Goal: Transaction & Acquisition: Book appointment/travel/reservation

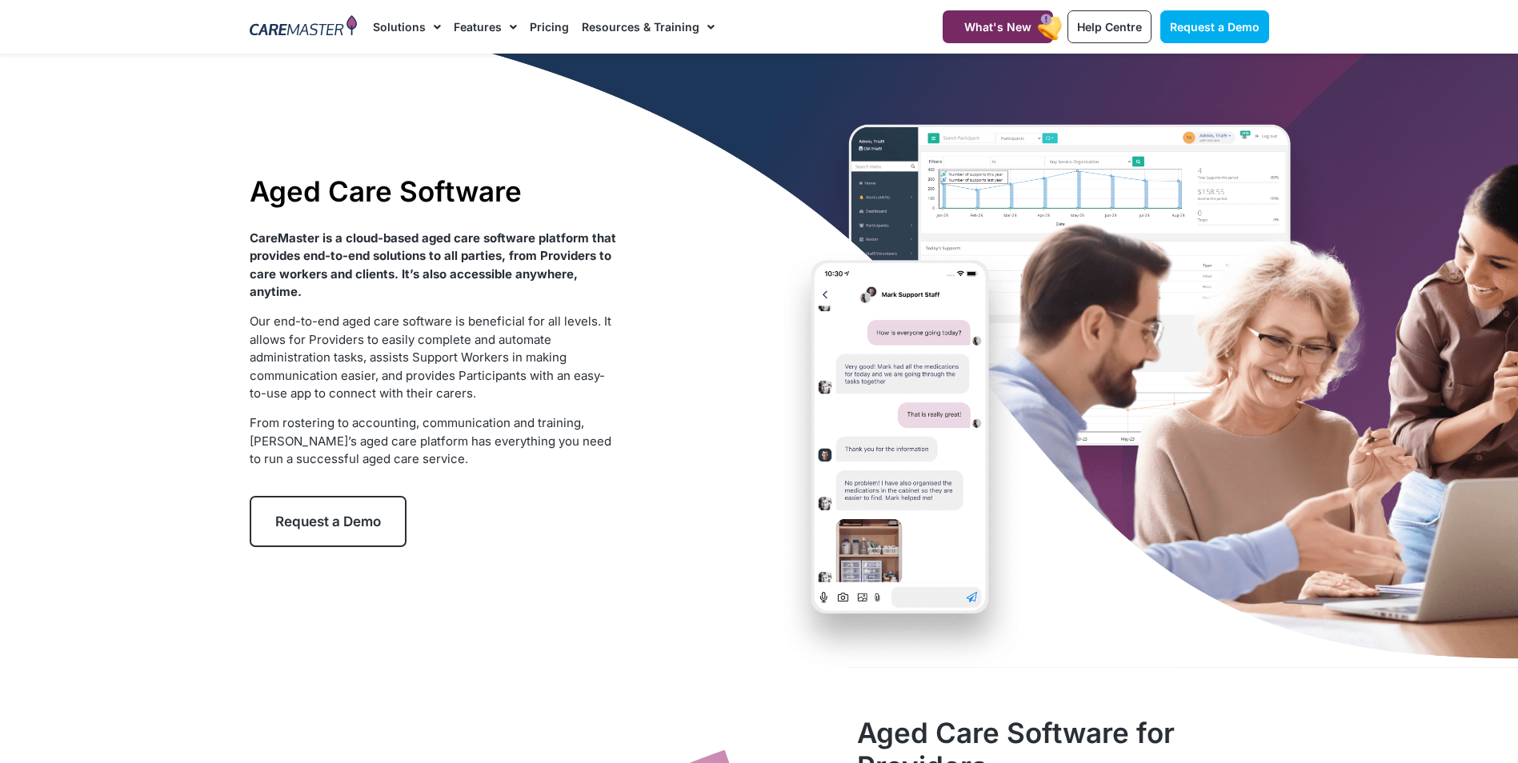
click at [383, 497] on link "Request a Demo" at bounding box center [328, 521] width 157 height 51
click at [380, 497] on link "Request a Demo" at bounding box center [328, 521] width 157 height 51
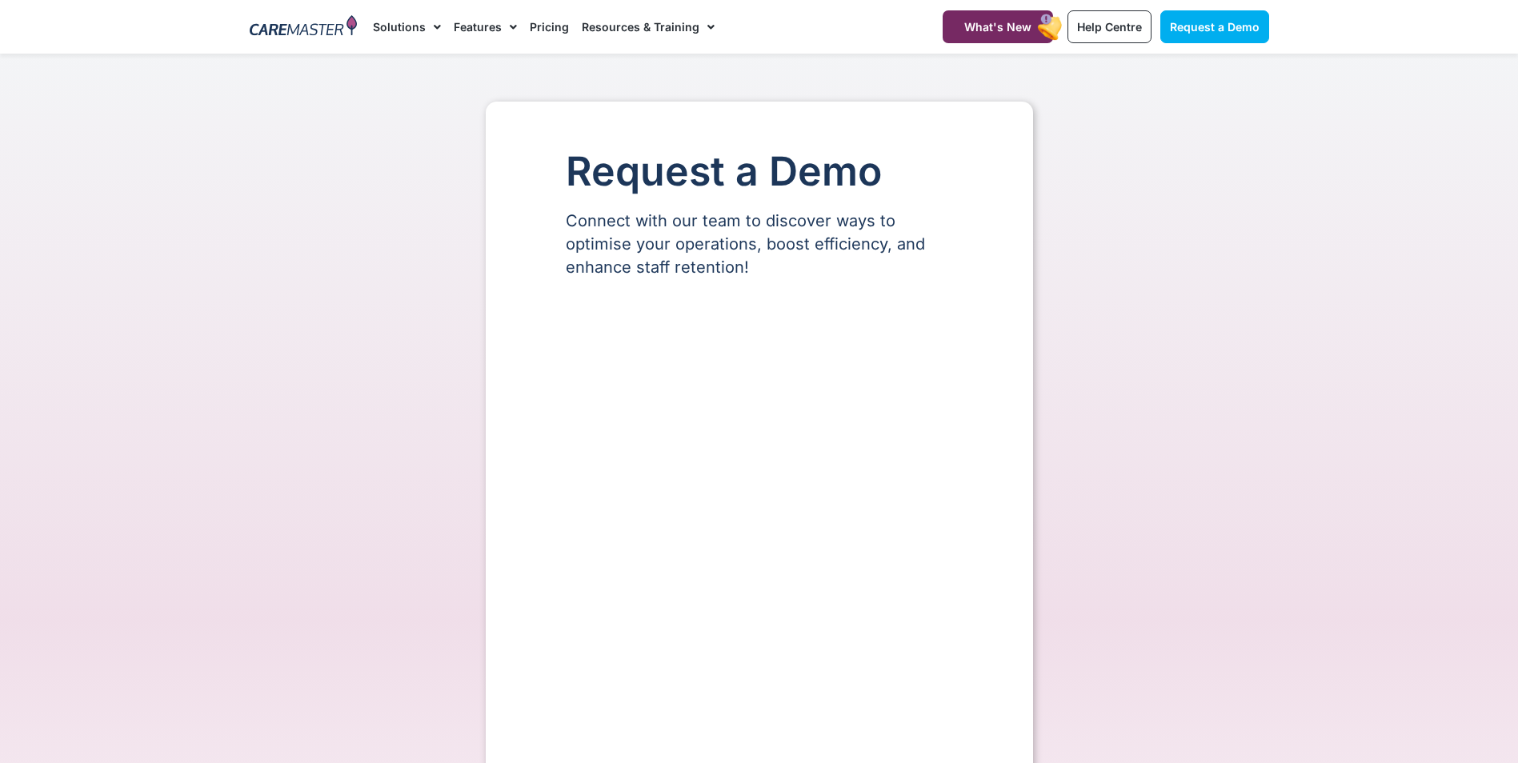
select select "**"
